Goal: Task Accomplishment & Management: Use online tool/utility

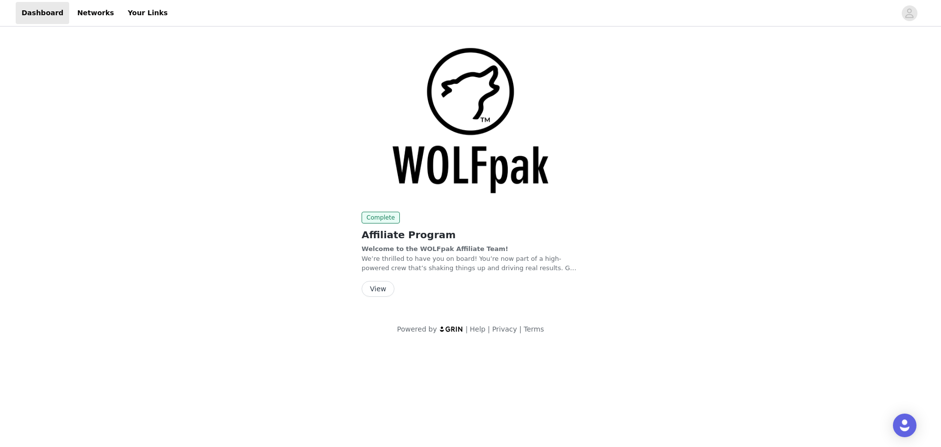
drag, startPoint x: 308, startPoint y: 0, endPoint x: 69, endPoint y: 129, distance: 271.1
click at [69, 129] on div "Complete Affiliate Program Welcome to the WOLFpak Affiliate Team! We’re thrille…" at bounding box center [470, 186] width 941 height 317
click at [378, 287] on button "View" at bounding box center [378, 289] width 33 height 16
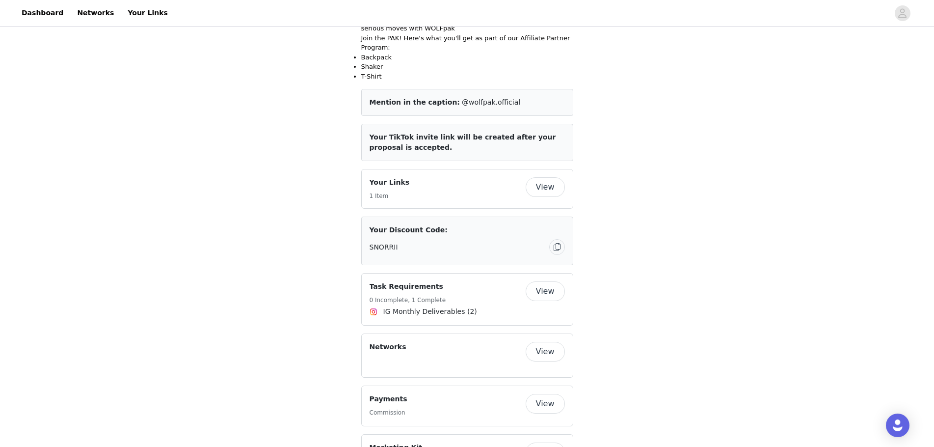
scroll to position [344, 0]
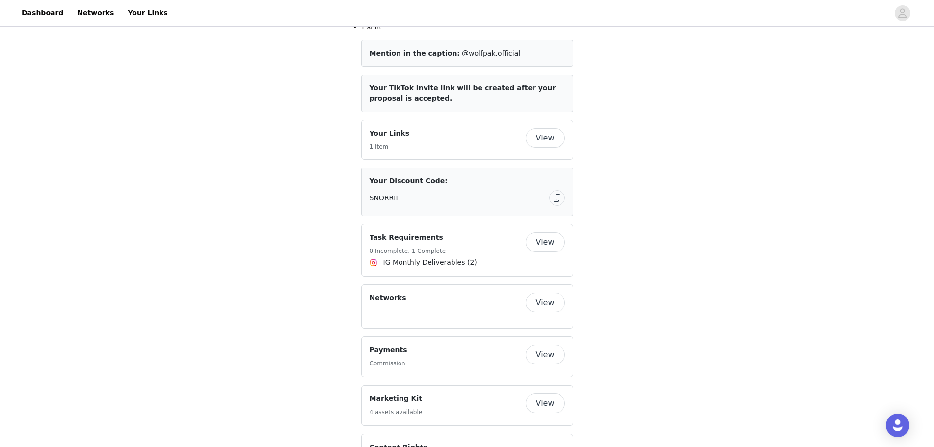
click at [546, 232] on button "View" at bounding box center [545, 242] width 39 height 20
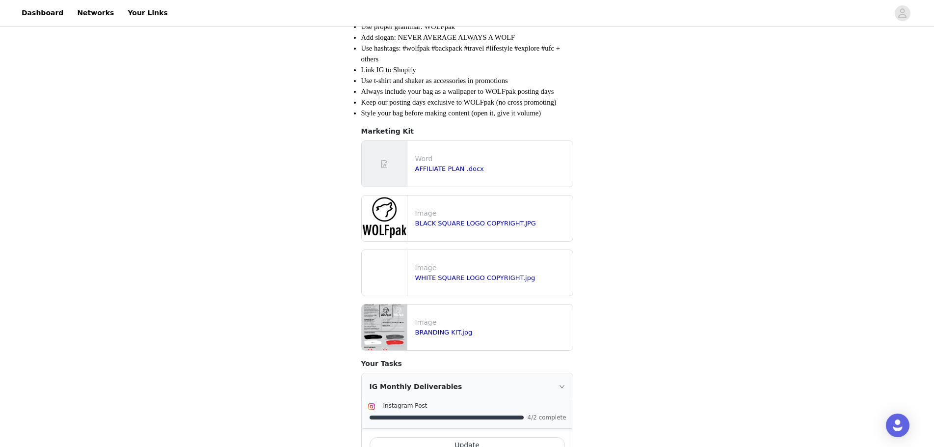
scroll to position [283, 0]
